Goal: Information Seeking & Learning: Check status

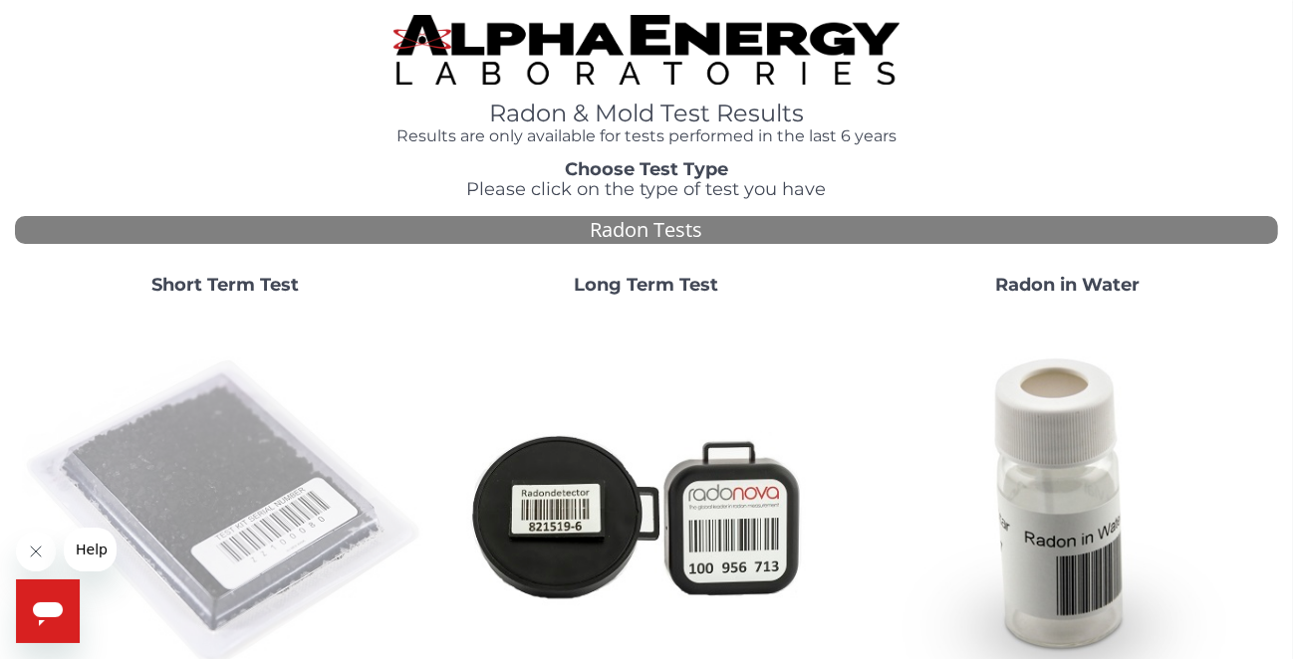
click at [179, 520] on img at bounding box center [225, 514] width 405 height 405
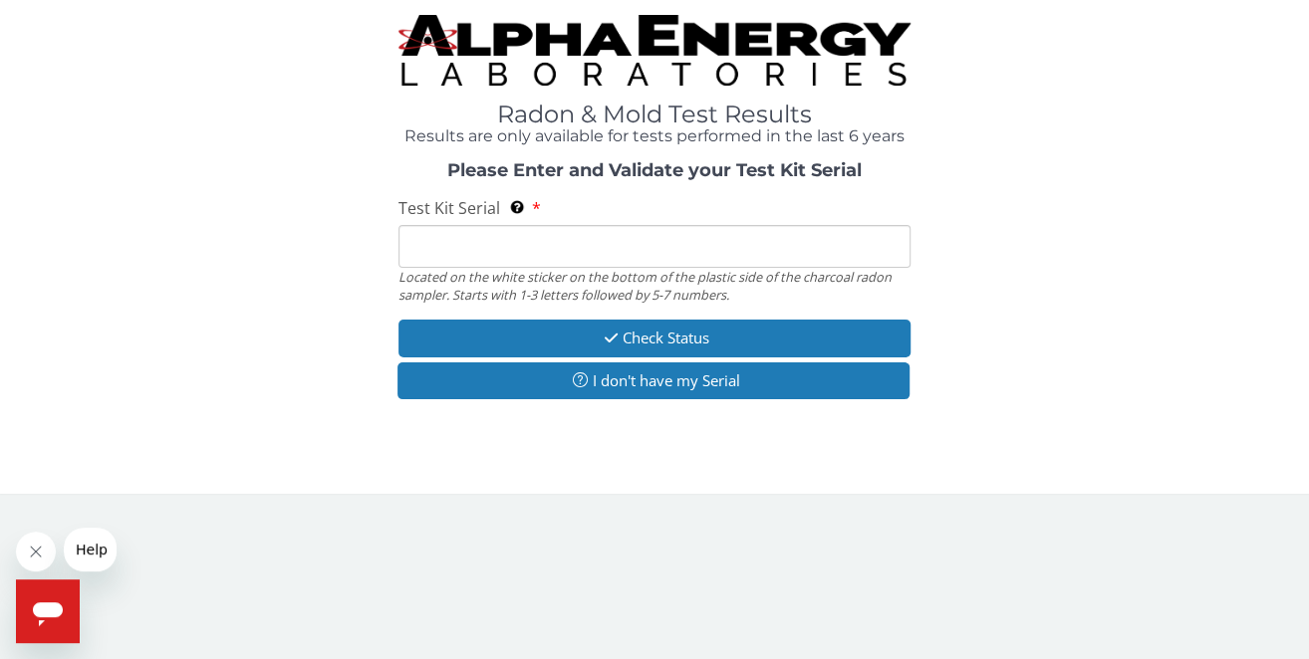
click at [430, 240] on input "Test Kit Serial Located on the white sticker on the bottom of the plastic side …" at bounding box center [654, 246] width 512 height 43
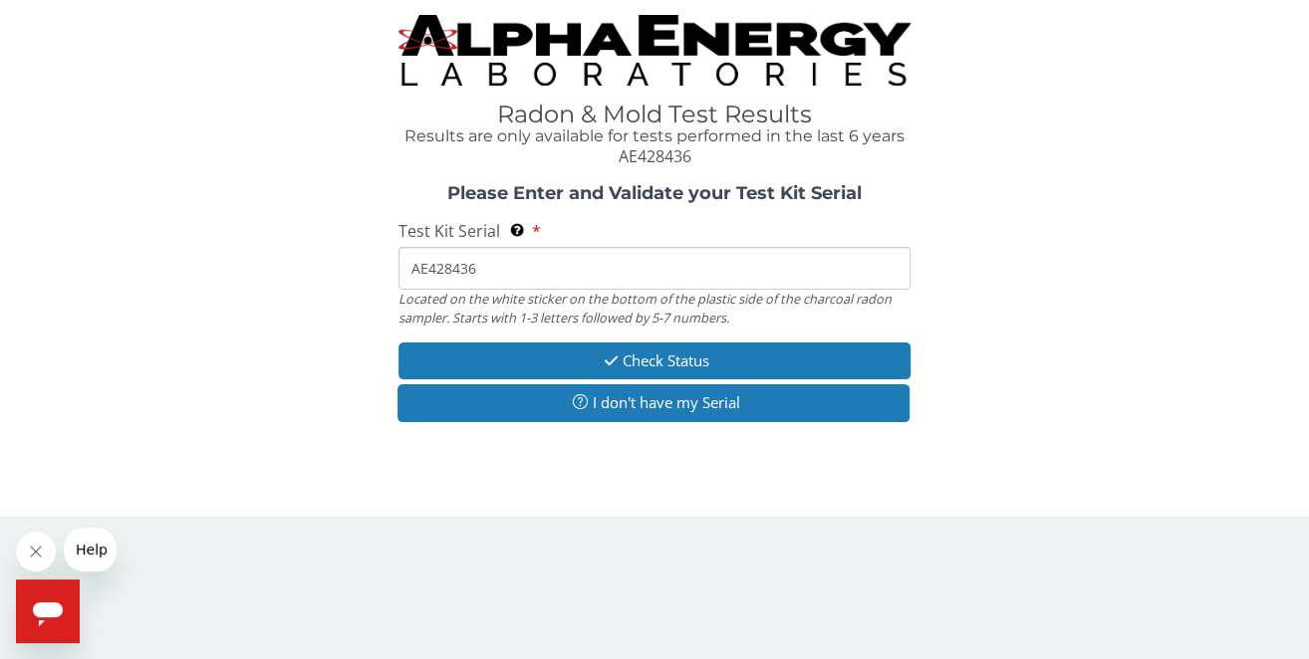
click at [411, 265] on input "AE428436" at bounding box center [654, 268] width 512 height 43
click at [420, 267] on input "AE428436" at bounding box center [654, 268] width 512 height 43
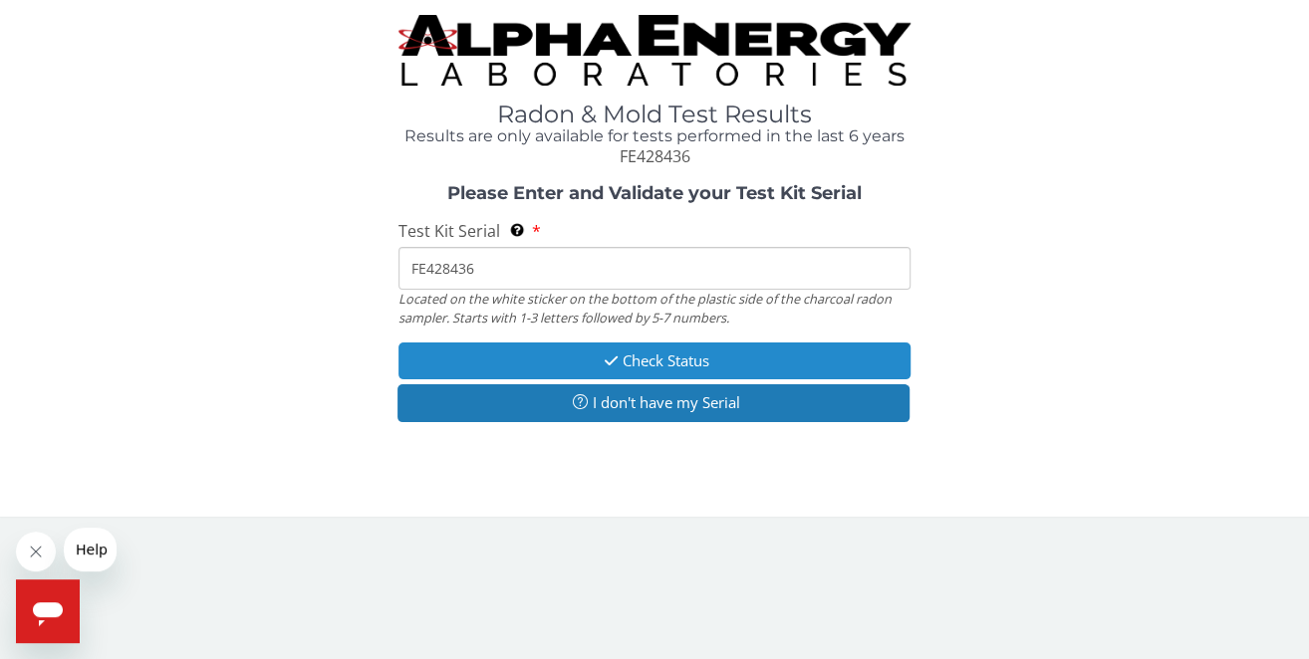
type input "FE428436"
click at [639, 357] on button "Check Status" at bounding box center [654, 361] width 512 height 37
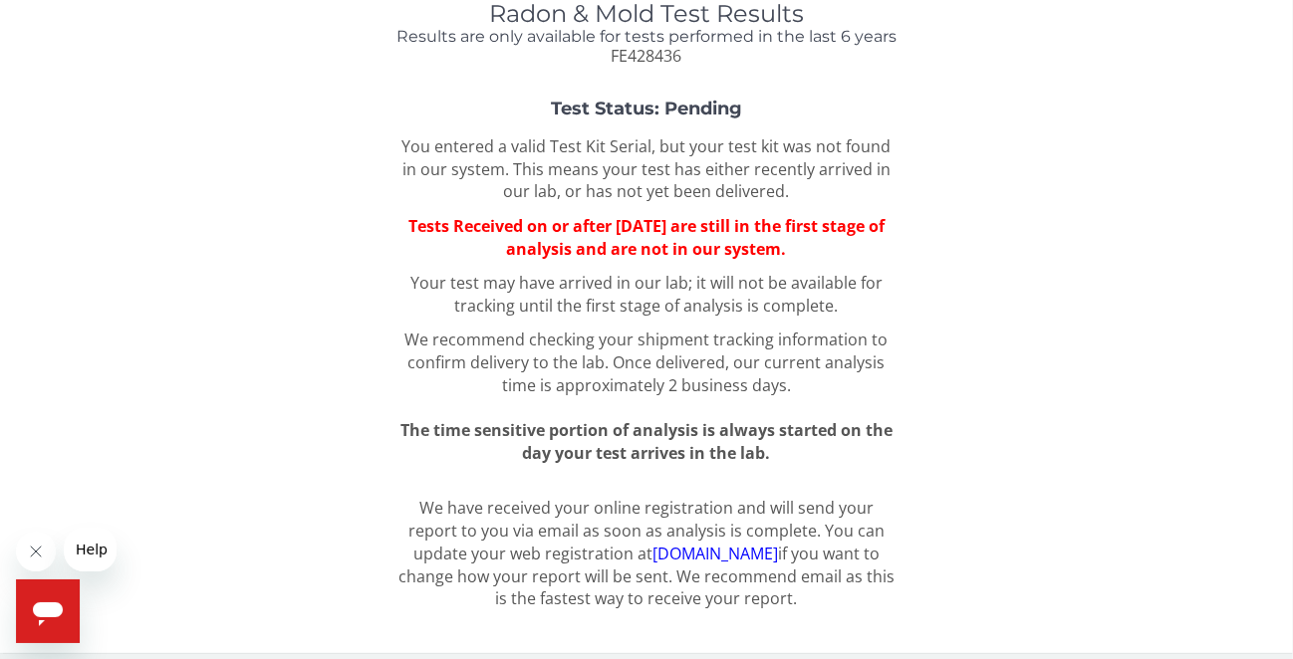
scroll to position [113, 0]
